Goal: Check status: Check status

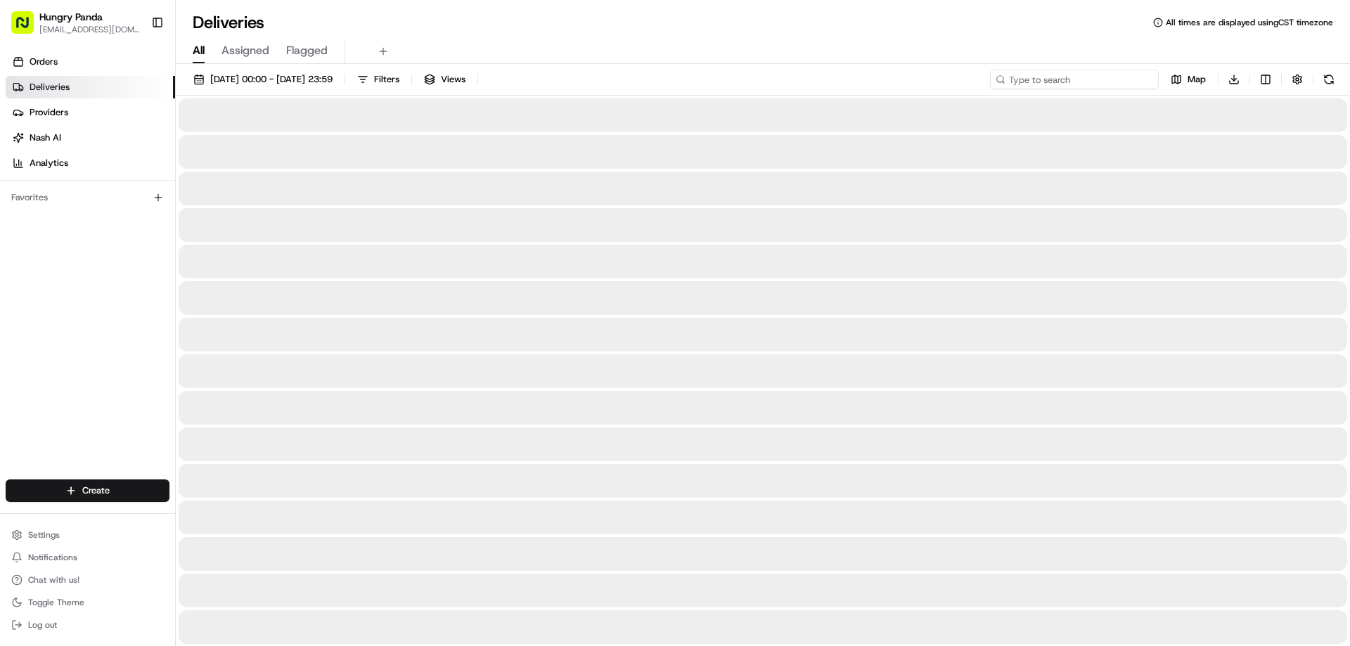
click at [1069, 76] on input at bounding box center [1074, 80] width 169 height 20
paste input "145498082595677153513"
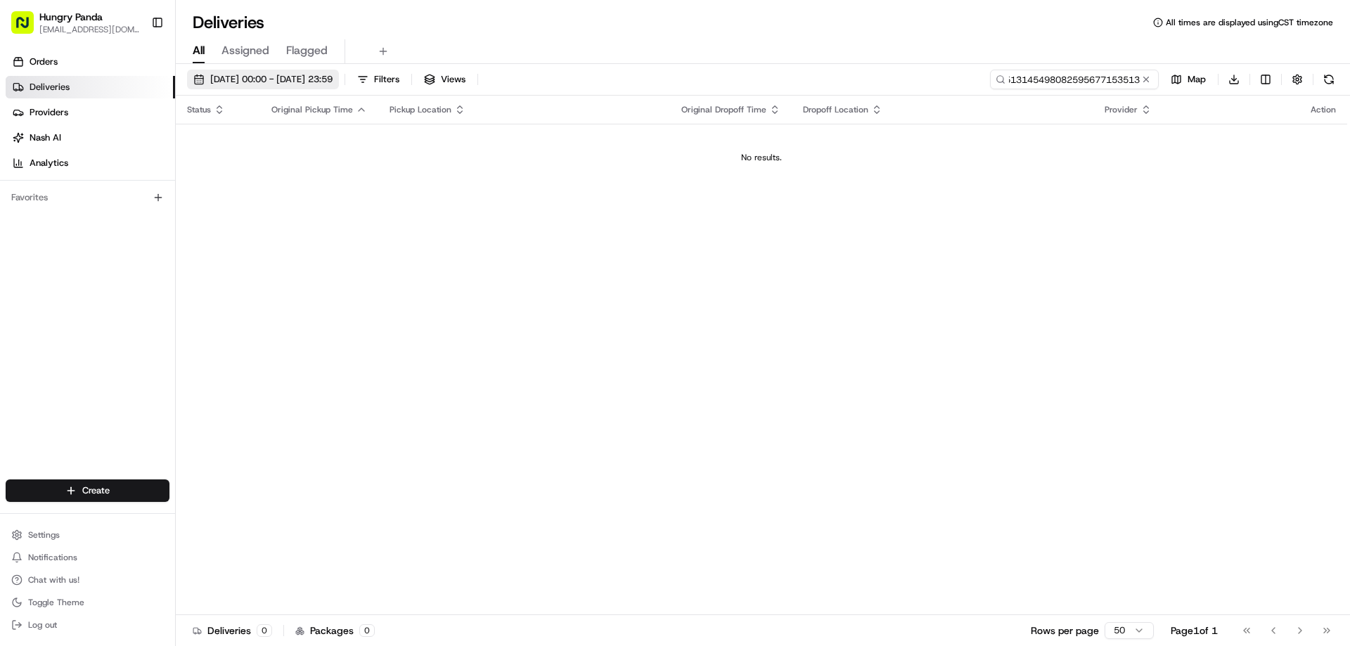
type input "145498082595677153513145498082595677153513"
click at [333, 79] on span "[DATE] 00:00 - [DATE] 23:59" at bounding box center [271, 79] width 122 height 13
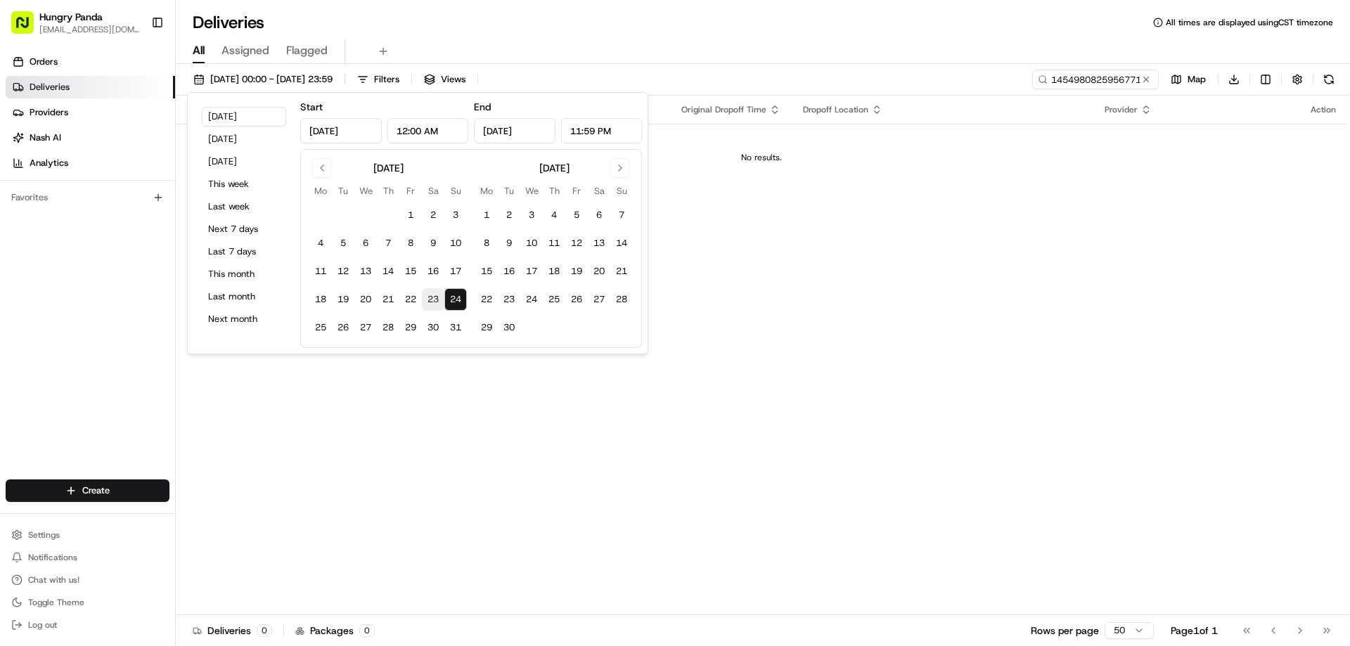
click at [435, 299] on button "23" at bounding box center [433, 299] width 22 height 22
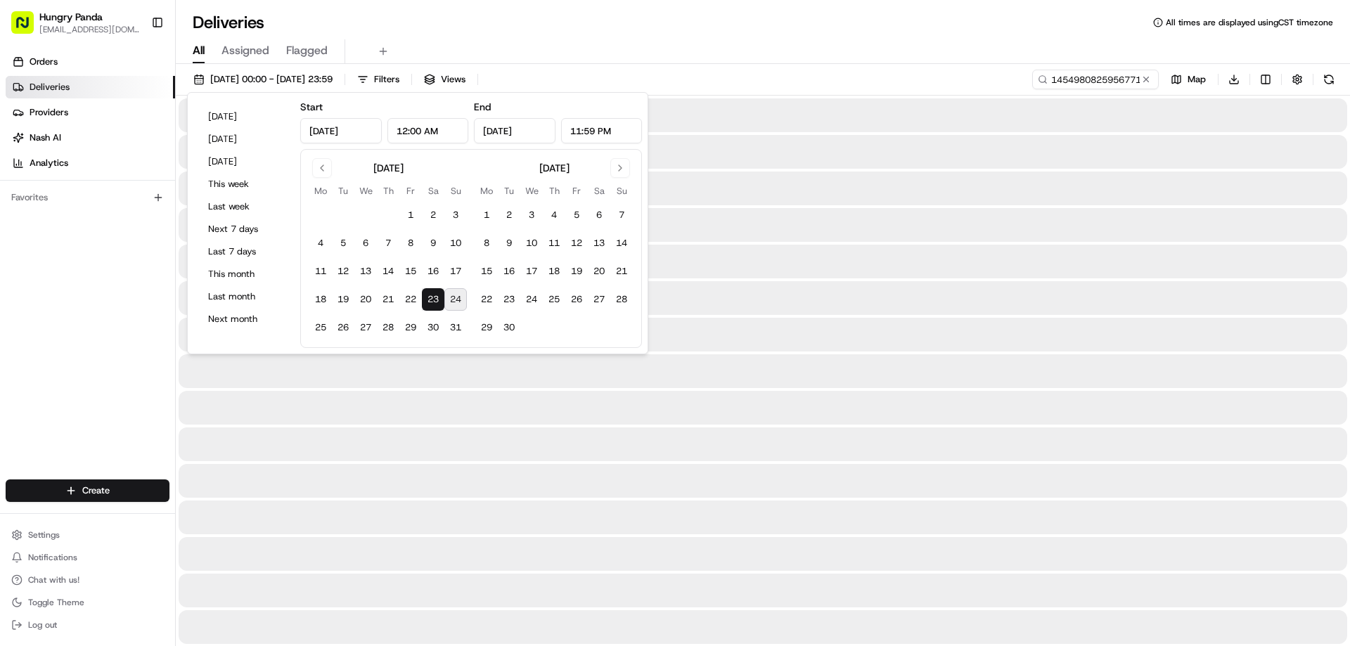
type input "[DATE]"
click at [801, 320] on div at bounding box center [763, 335] width 1168 height 34
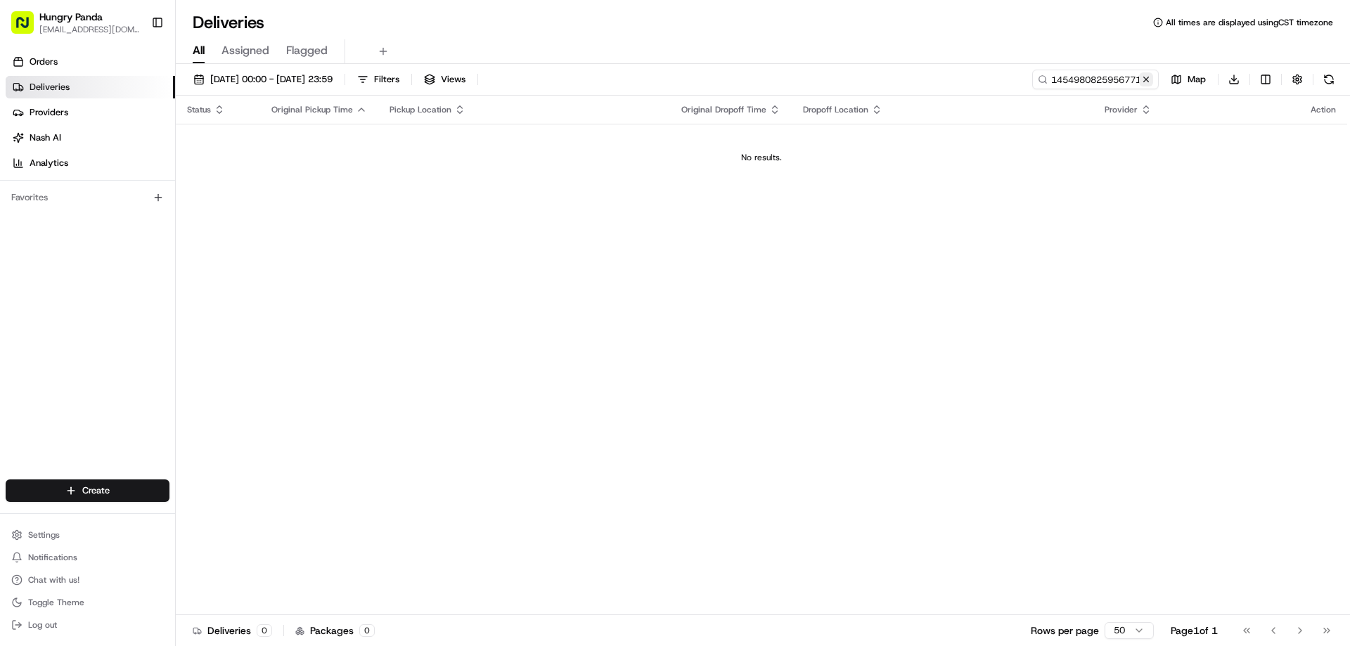
click at [1143, 77] on button at bounding box center [1146, 79] width 14 height 14
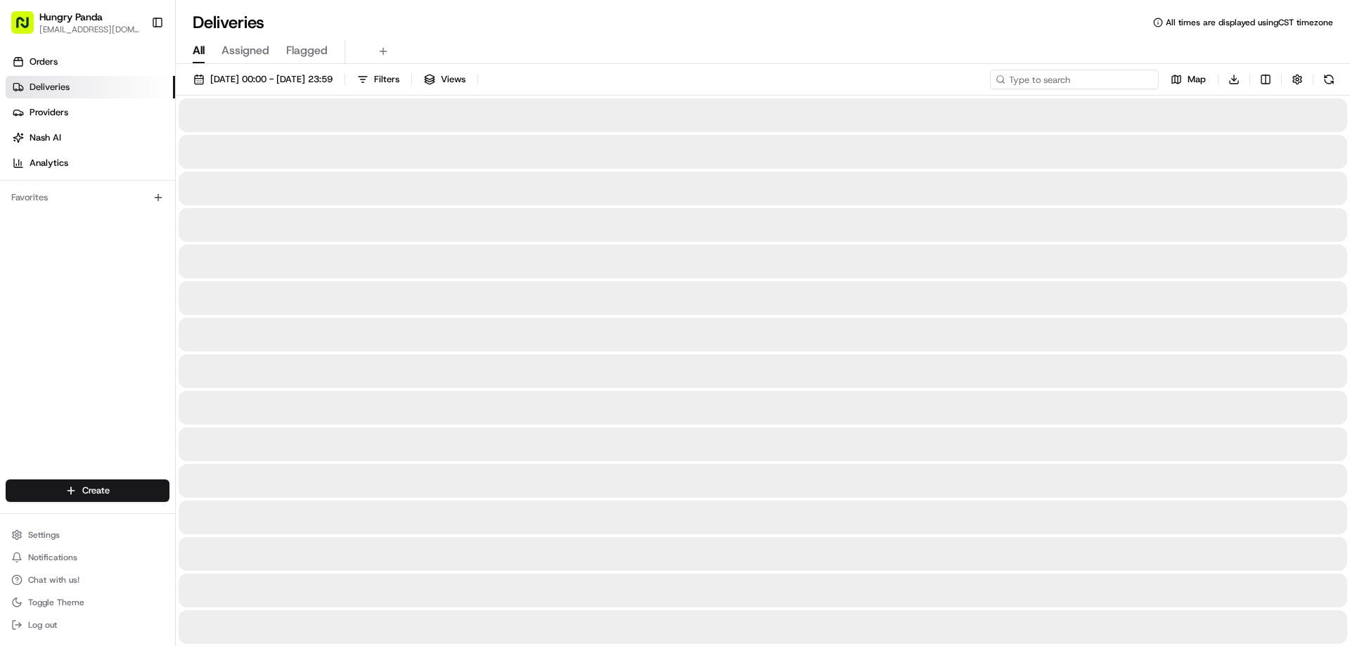
click at [1129, 79] on input at bounding box center [1074, 80] width 169 height 20
paste input "145498082595677153513"
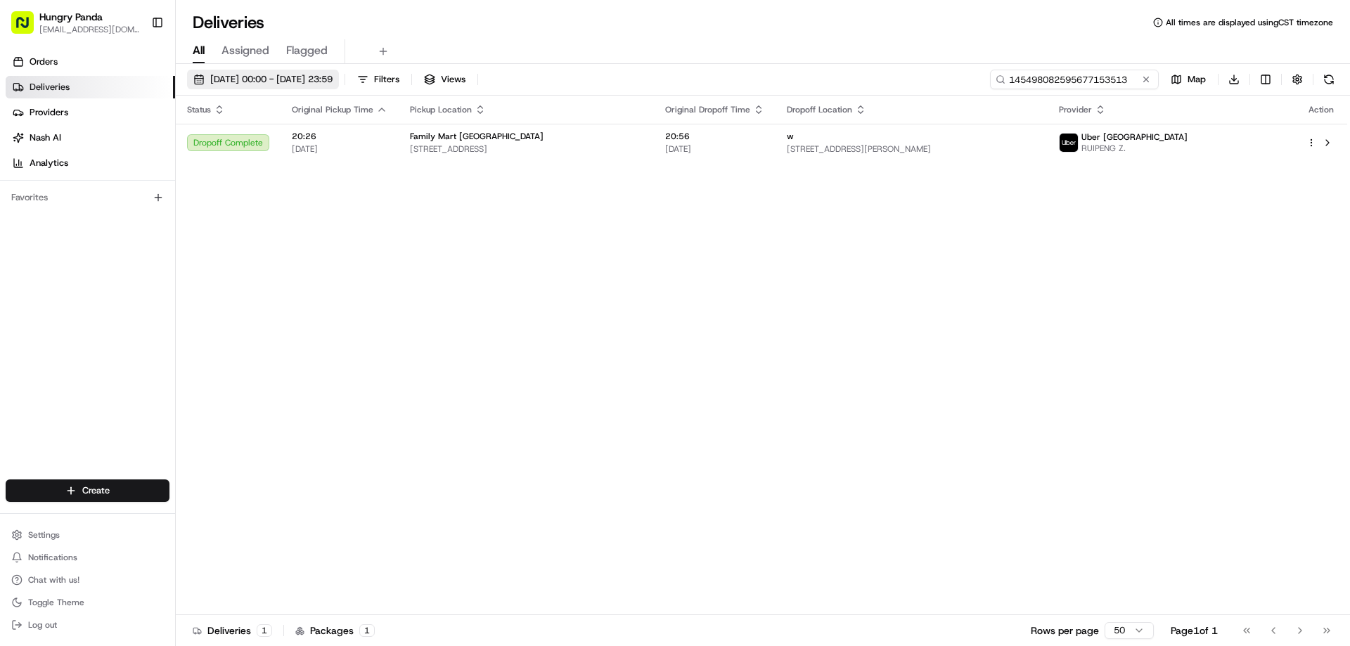
type input "145498082595677153513"
click at [278, 79] on span "[DATE] 00:00 - [DATE] 23:59" at bounding box center [271, 79] width 122 height 13
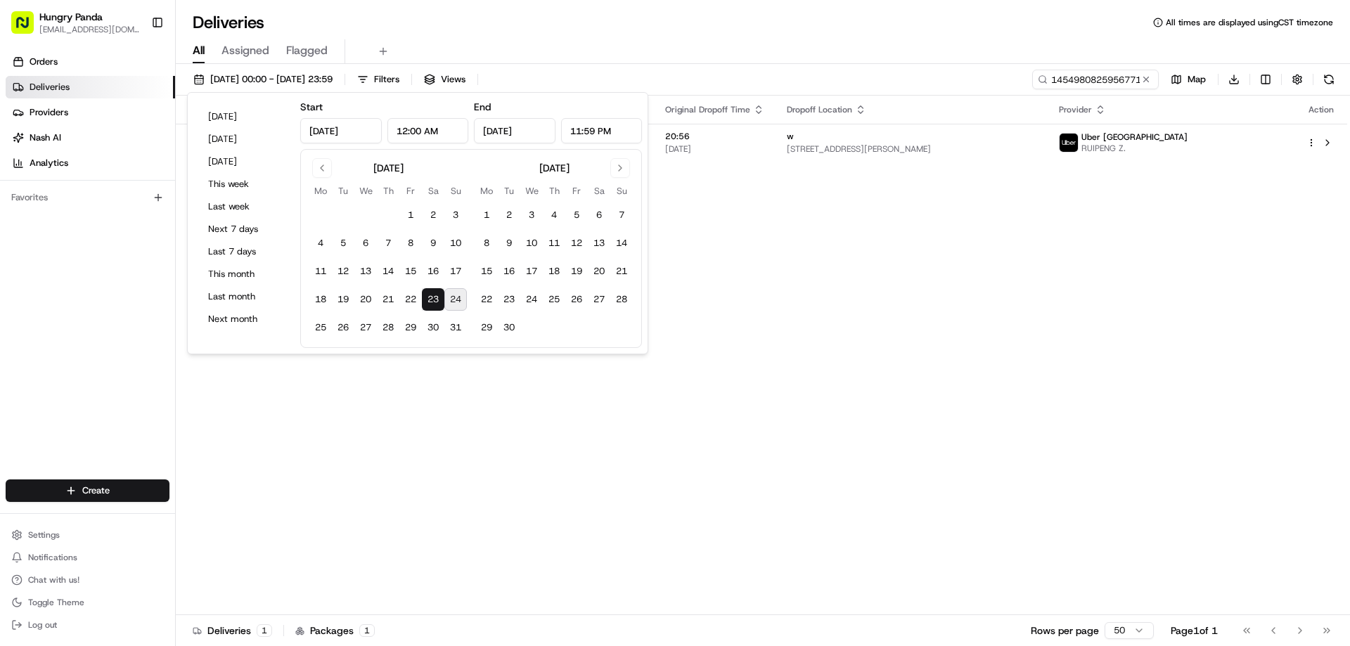
drag, startPoint x: 906, startPoint y: 344, endPoint x: 1021, endPoint y: 205, distance: 180.8
click at [910, 342] on div "Status Original Pickup Time Pickup Location Original Dropoff Time Dropoff Locat…" at bounding box center [761, 355] width 1171 height 519
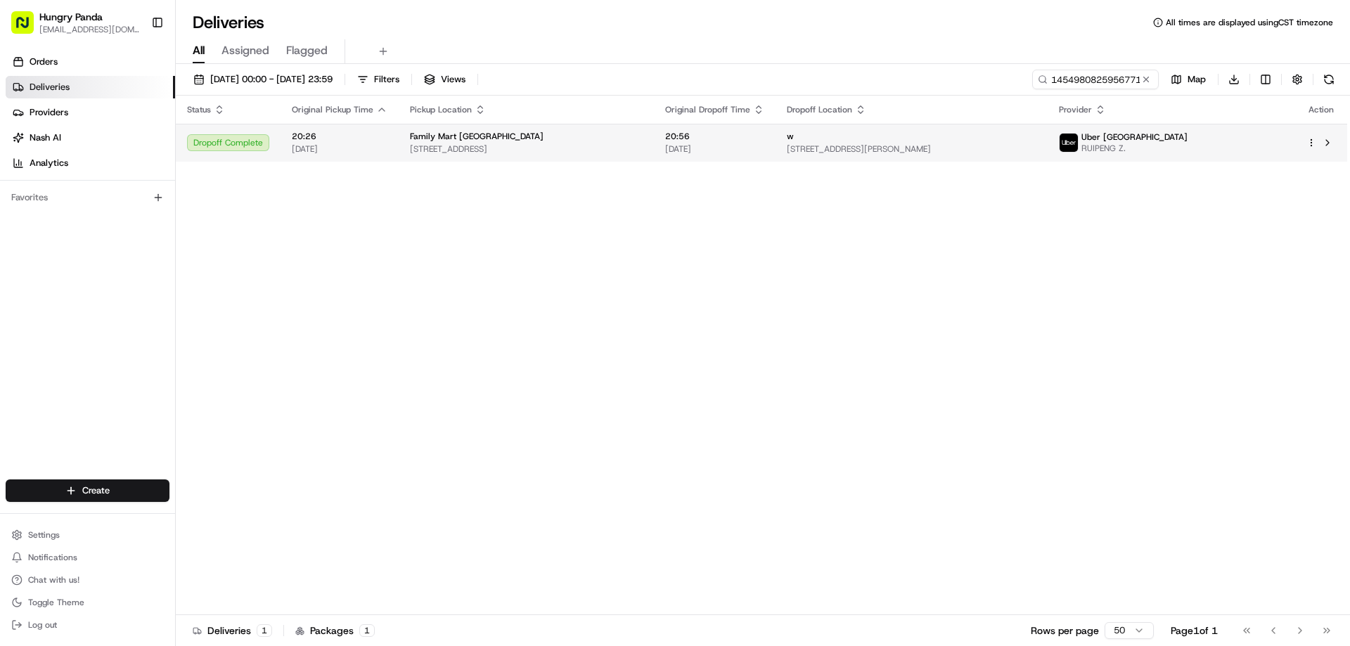
click at [1036, 138] on div "w" at bounding box center [912, 136] width 250 height 11
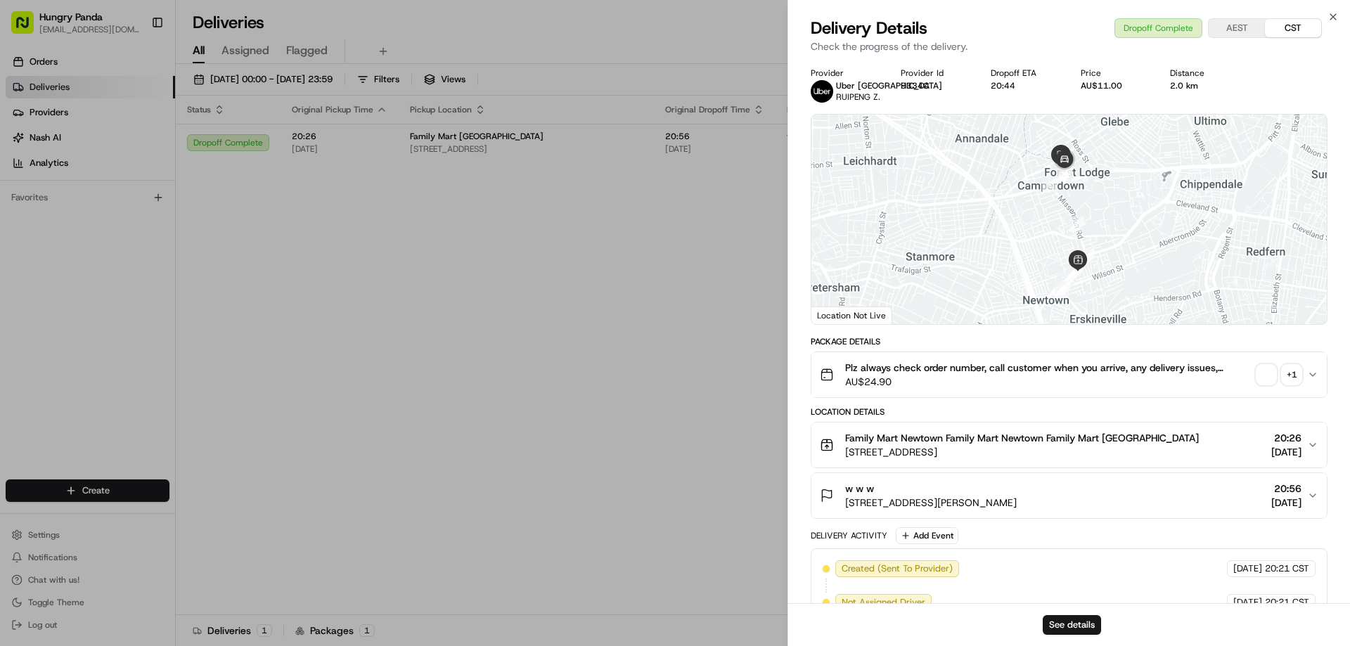
click at [1298, 379] on div "+ 1" at bounding box center [1292, 375] width 20 height 20
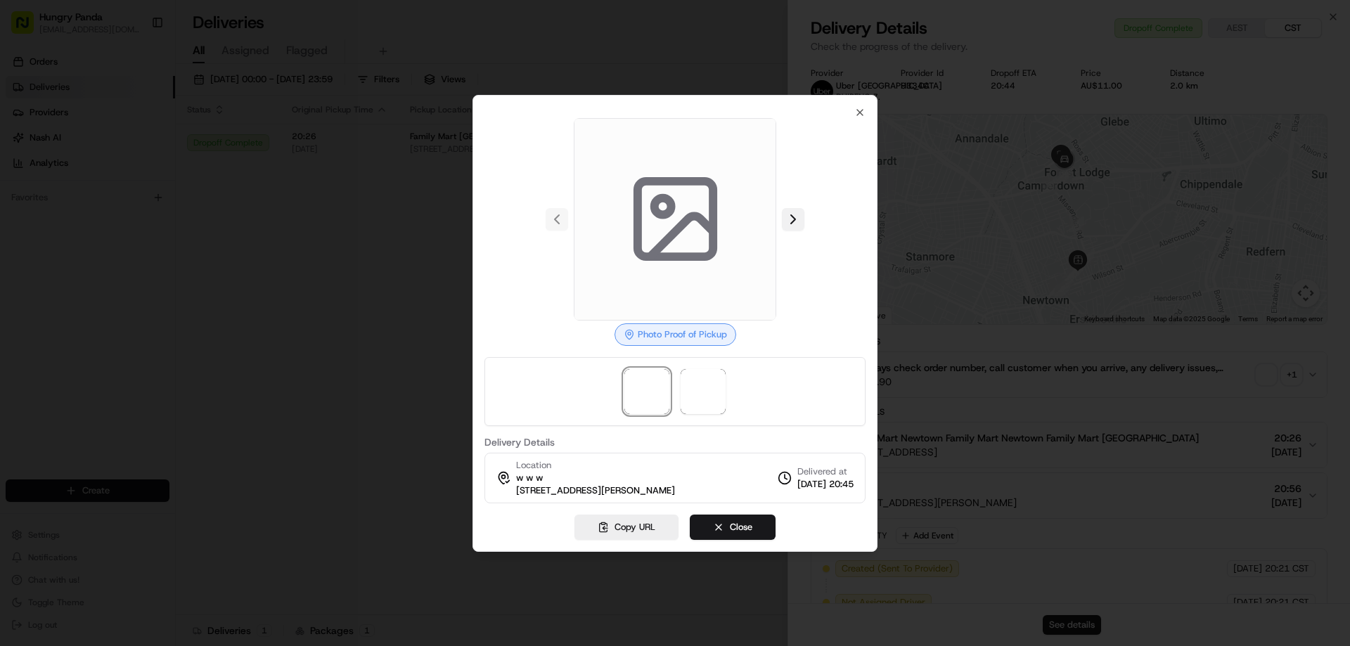
click at [788, 221] on button at bounding box center [793, 219] width 22 height 22
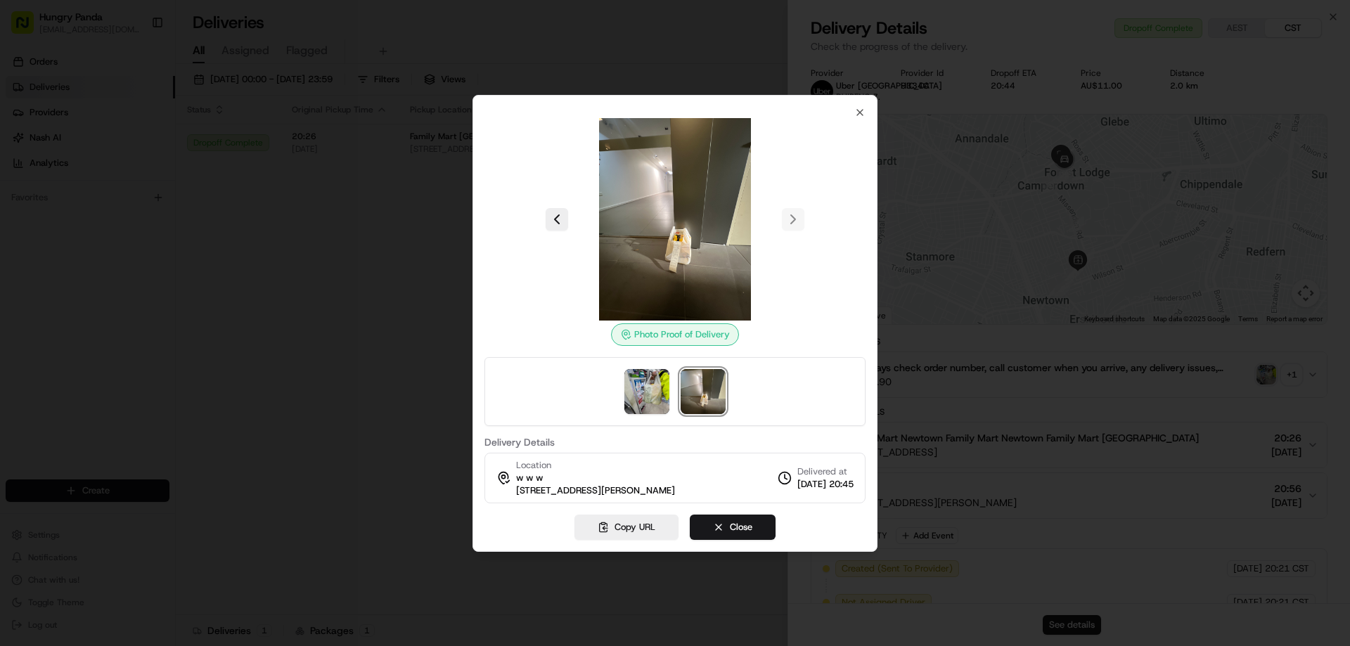
click at [541, 371] on div at bounding box center [674, 391] width 381 height 69
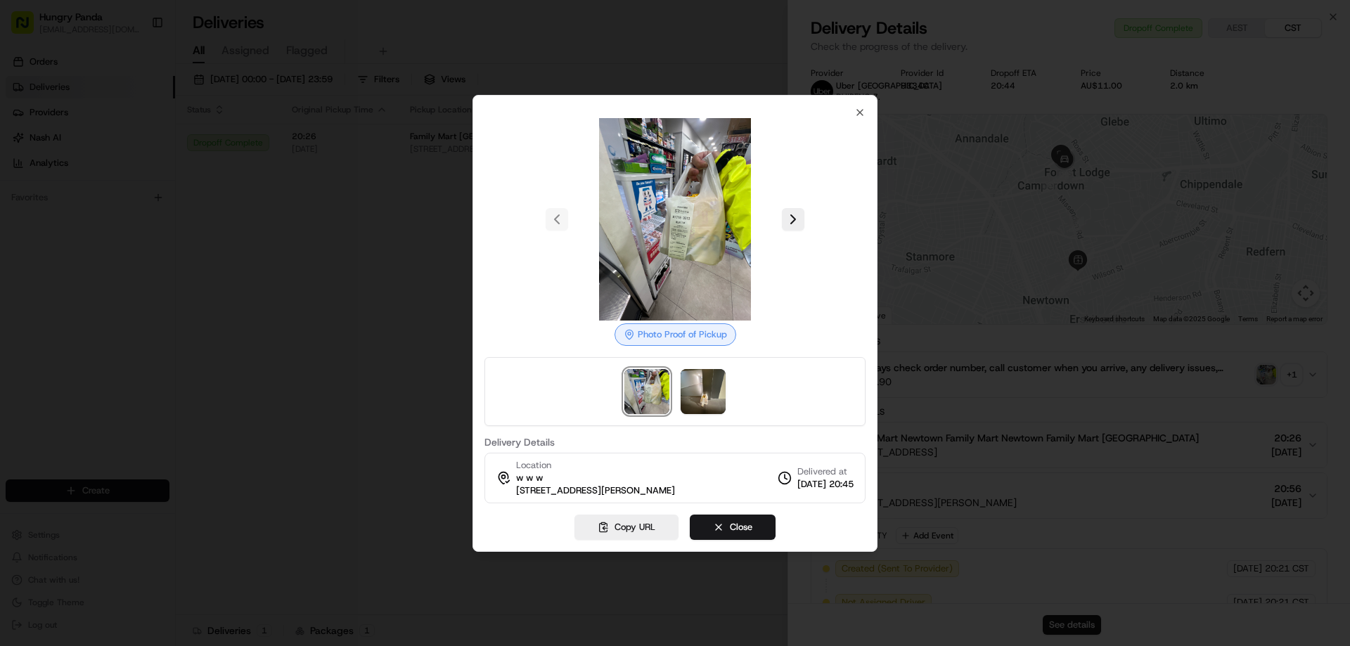
click at [410, 365] on div at bounding box center [675, 323] width 1350 height 646
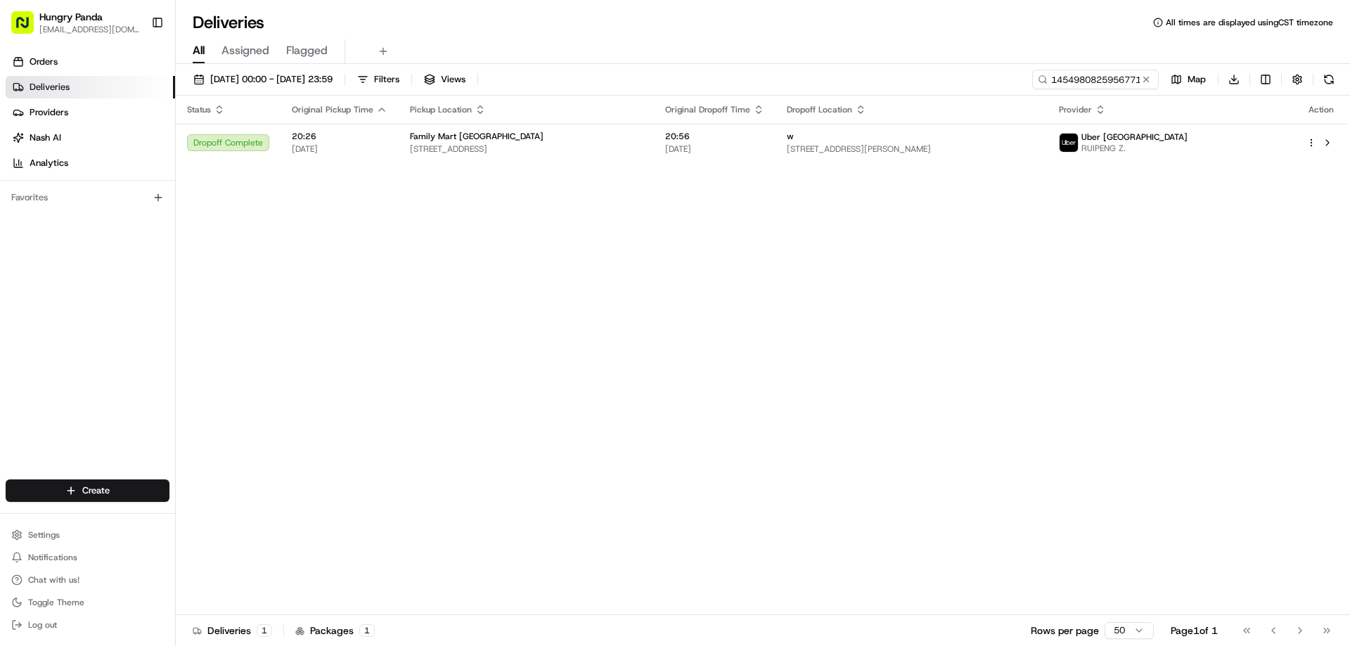
click at [738, 373] on div "Status Original Pickup Time Pickup Location Original Dropoff Time Dropoff Locat…" at bounding box center [761, 355] width 1171 height 519
click at [1147, 81] on button at bounding box center [1146, 79] width 14 height 14
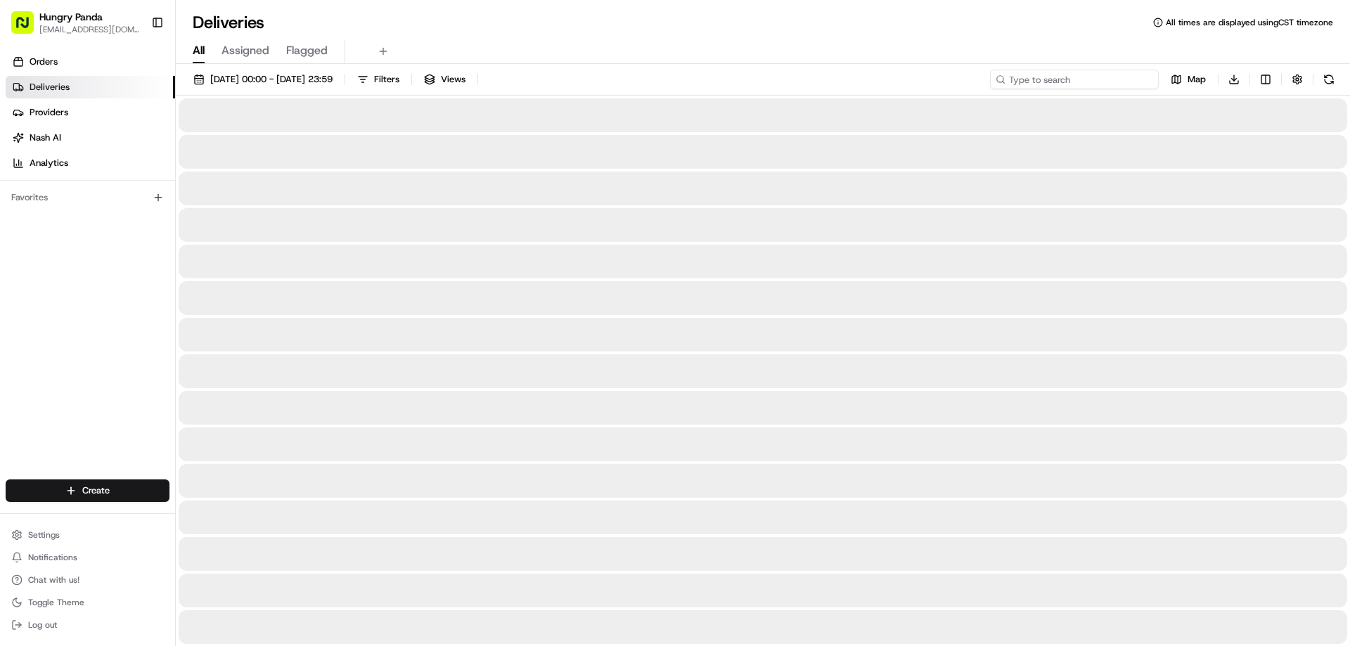
click at [1130, 76] on input at bounding box center [1074, 80] width 169 height 20
paste input "089194738555679191527"
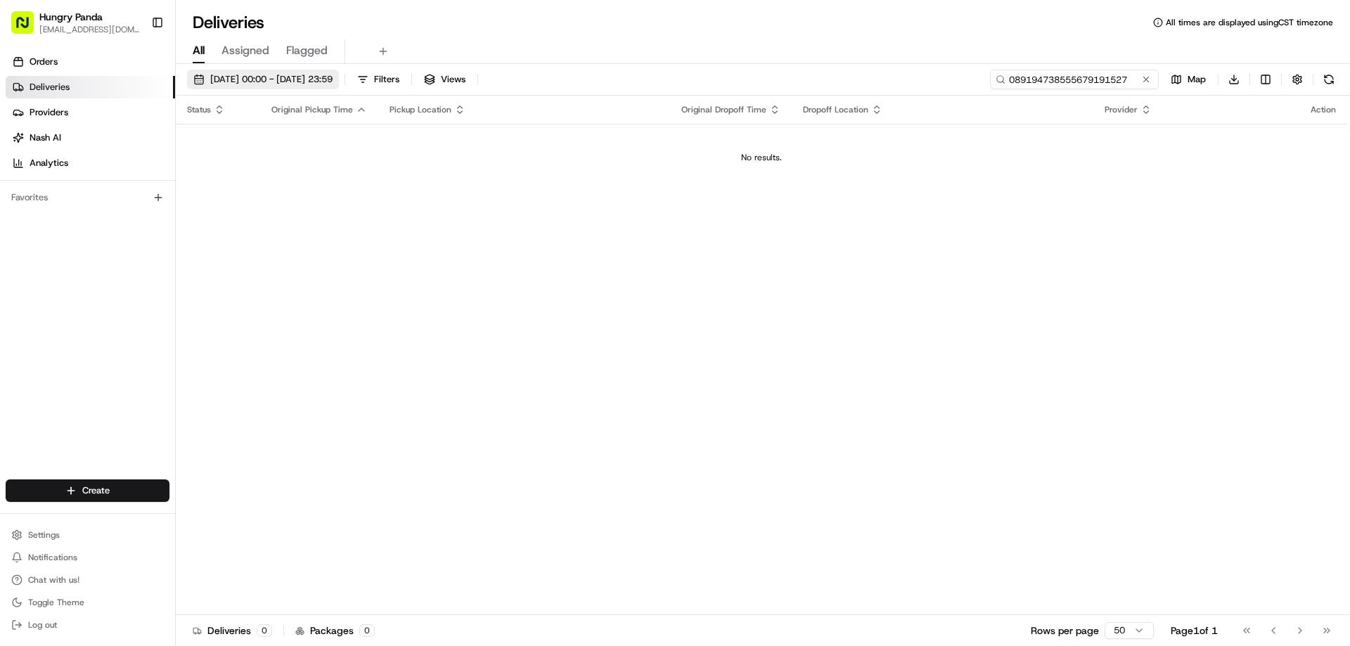
type input "089194738555679191527"
click at [339, 86] on button "[DATE] 00:00 - [DATE] 23:59" at bounding box center [263, 80] width 152 height 20
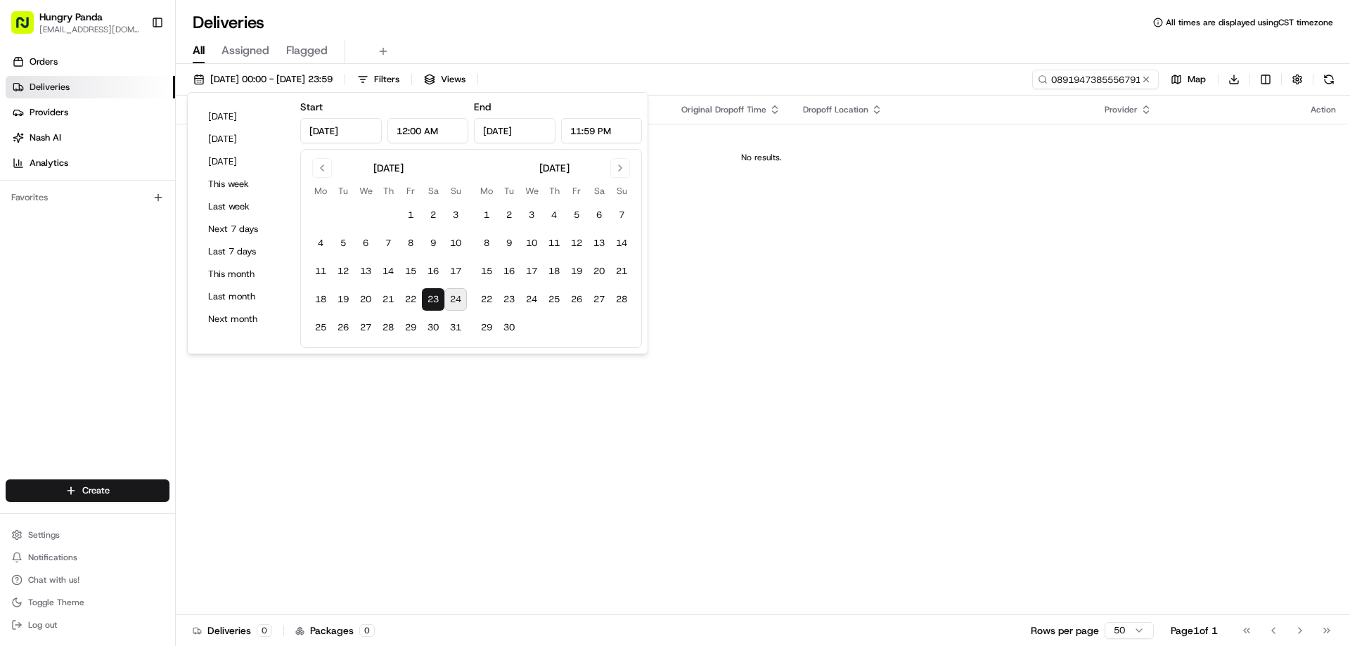
click at [453, 293] on button "24" at bounding box center [455, 299] width 22 height 22
type input "[DATE]"
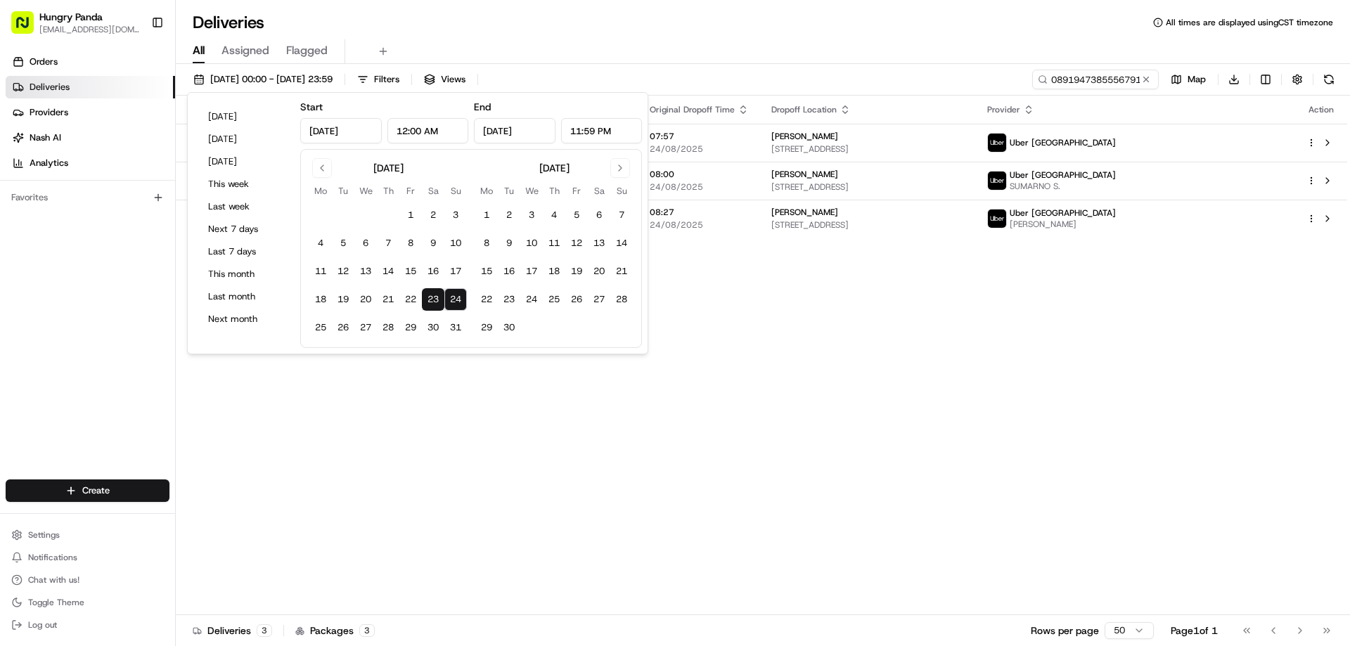
drag, startPoint x: 820, startPoint y: 385, endPoint x: 829, endPoint y: 388, distance: 9.8
click at [822, 389] on div "Status Original Pickup Time Pickup Location Original Dropoff Time Dropoff Locat…" at bounding box center [761, 355] width 1171 height 519
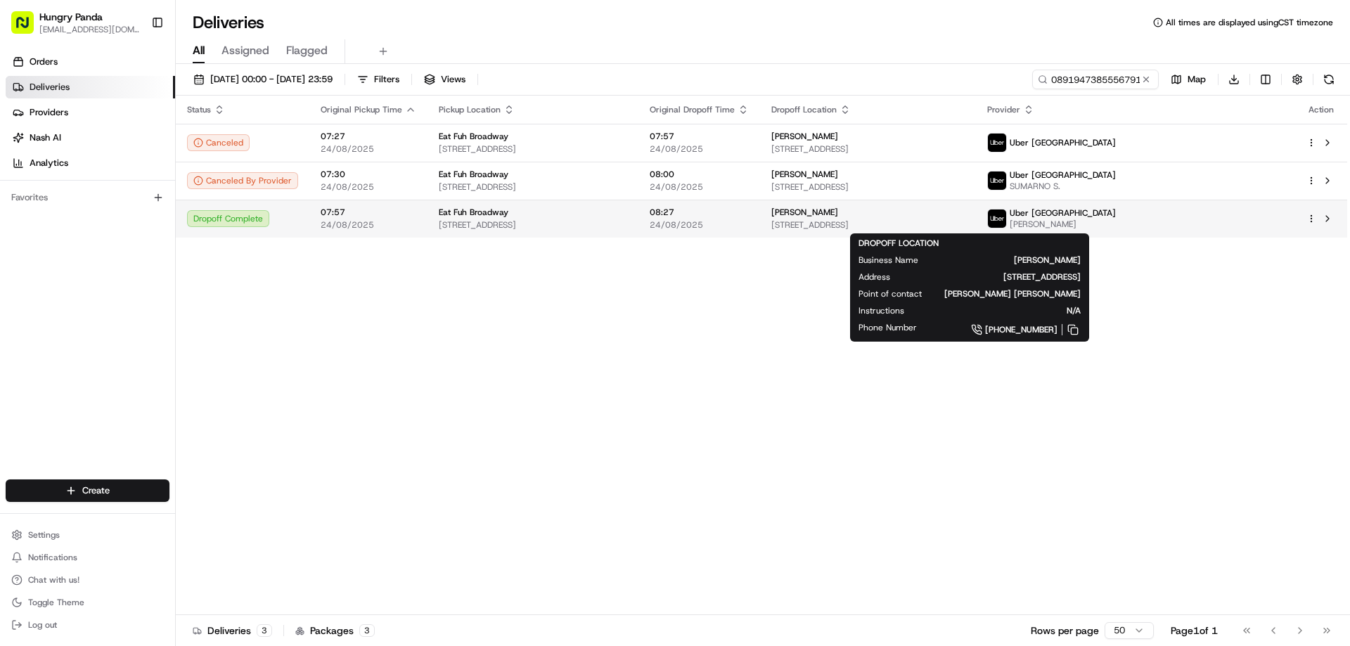
click at [964, 225] on span "[STREET_ADDRESS]" at bounding box center [867, 224] width 193 height 11
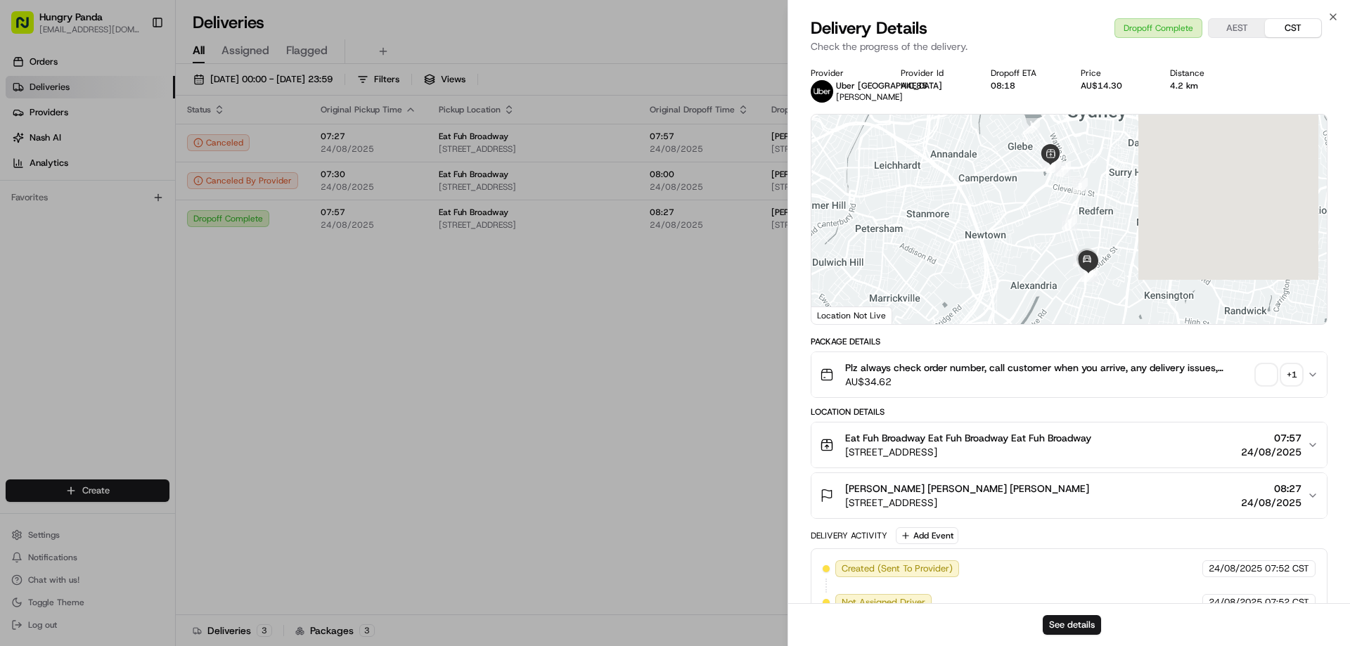
click at [1276, 375] on button "+ 1" at bounding box center [1278, 375] width 45 height 20
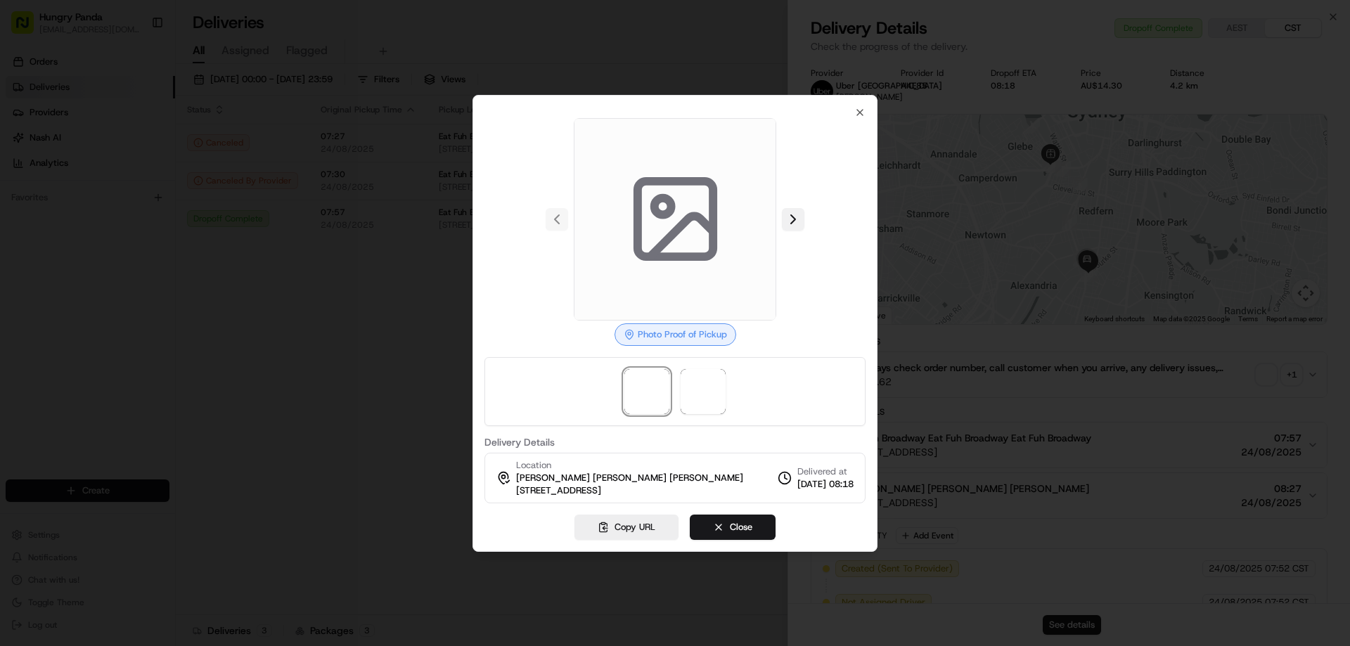
click at [799, 218] on button at bounding box center [793, 219] width 22 height 22
